Goal: Information Seeking & Learning: Find specific fact

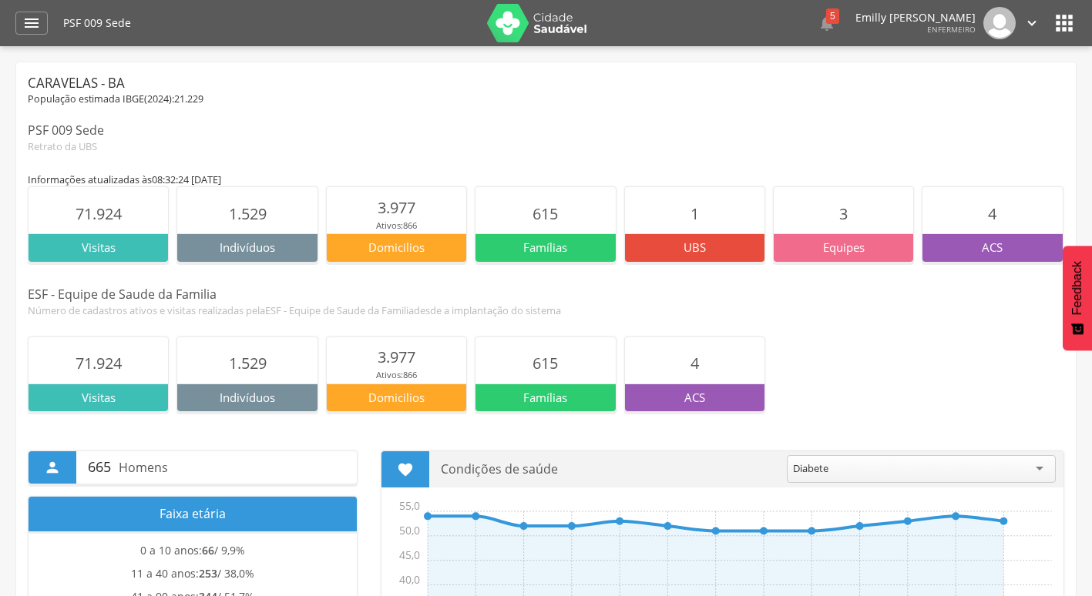
click at [21, 28] on div "" at bounding box center [31, 23] width 32 height 23
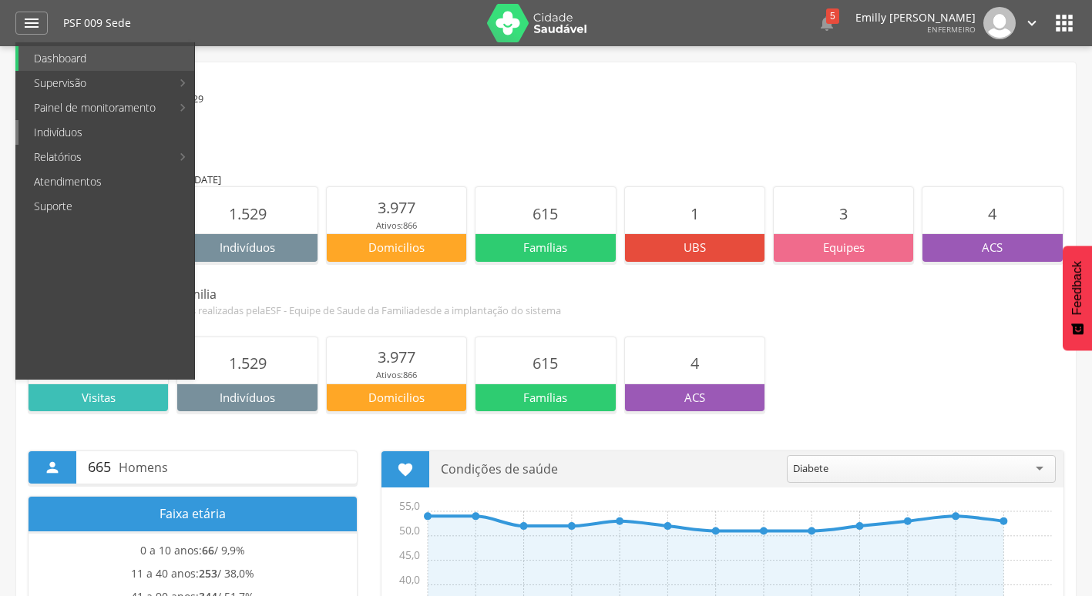
click at [89, 143] on link "Indivíduos" at bounding box center [106, 132] width 176 height 25
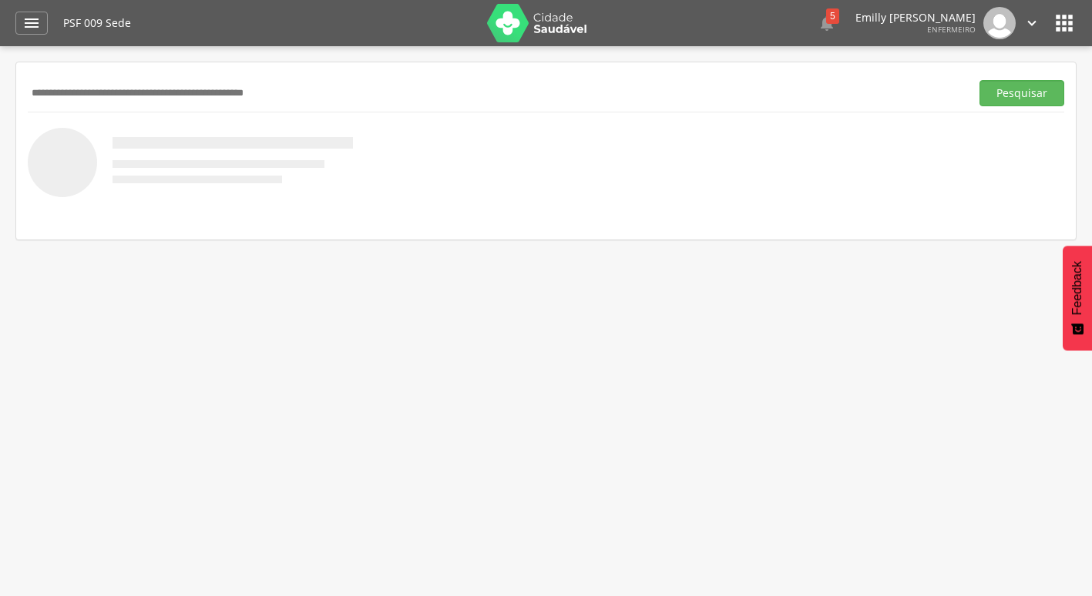
click at [270, 86] on input "text" at bounding box center [496, 93] width 936 height 26
type input "**********"
click at [979, 80] on button "Pesquisar" at bounding box center [1021, 93] width 85 height 26
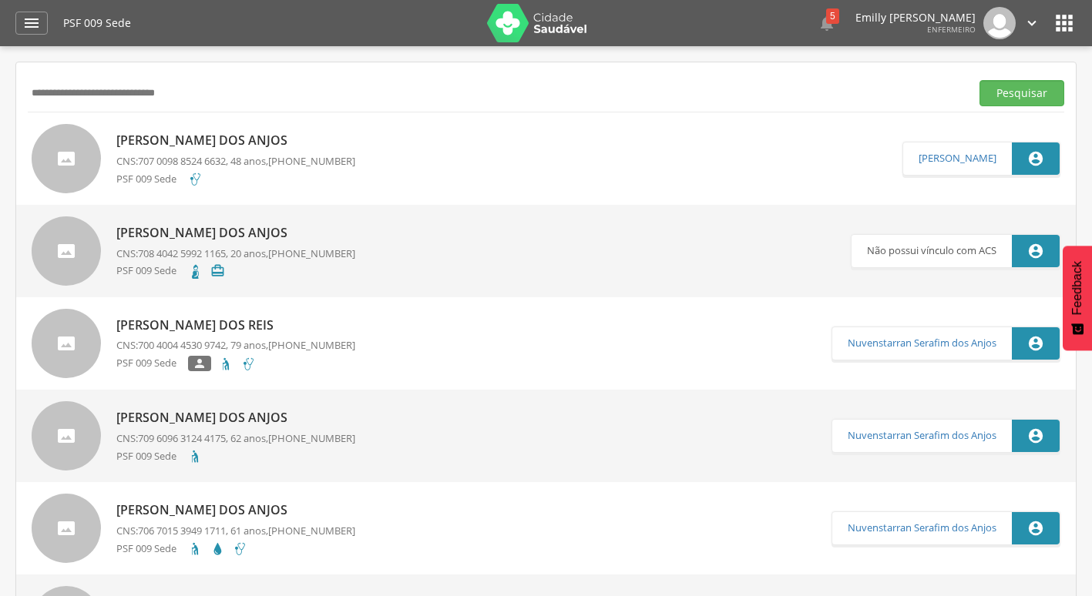
click at [1071, 14] on icon "" at bounding box center [1064, 23] width 25 height 25
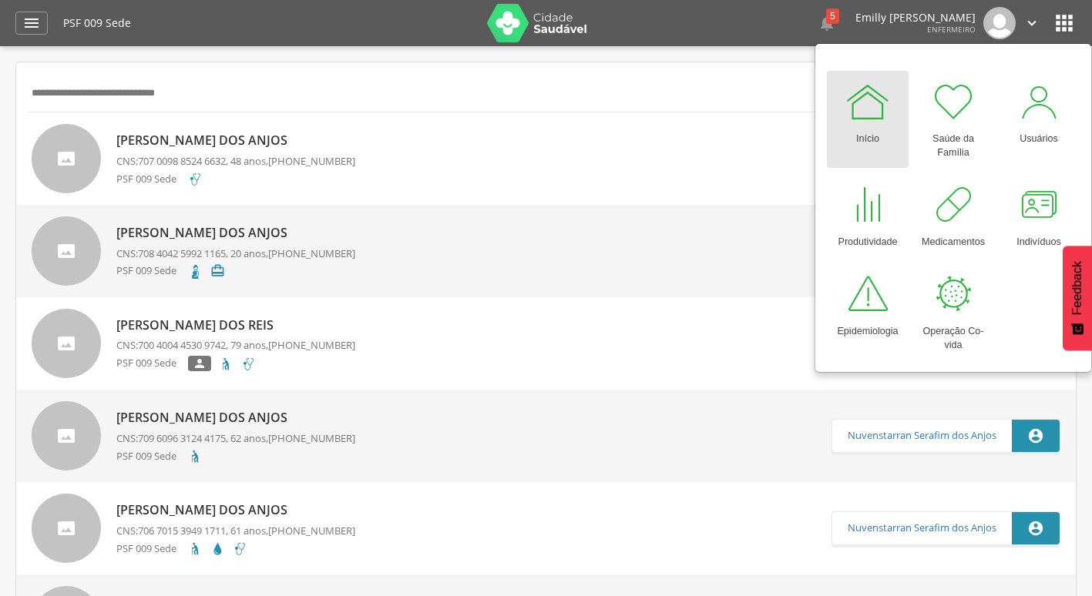
click at [981, 25] on div " Configurações Sair" at bounding box center [1007, 23] width 65 height 32
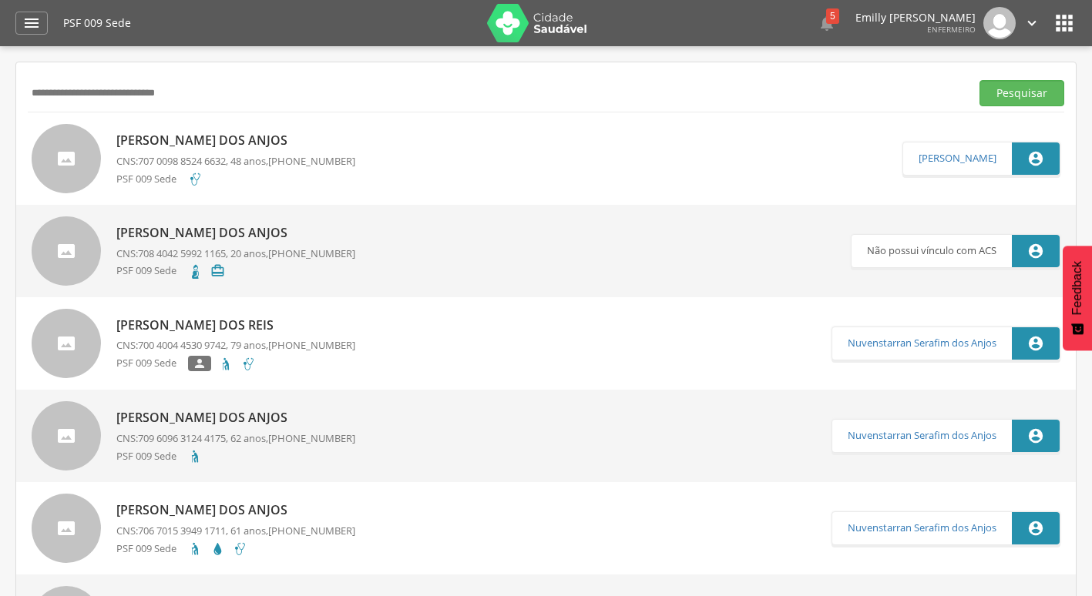
click at [1008, 27] on img at bounding box center [999, 23] width 32 height 32
click at [1023, 24] on icon "" at bounding box center [1031, 23] width 17 height 17
click at [969, 95] on link "Sair" at bounding box center [979, 88] width 122 height 19
